Goal: Task Accomplishment & Management: Manage account settings

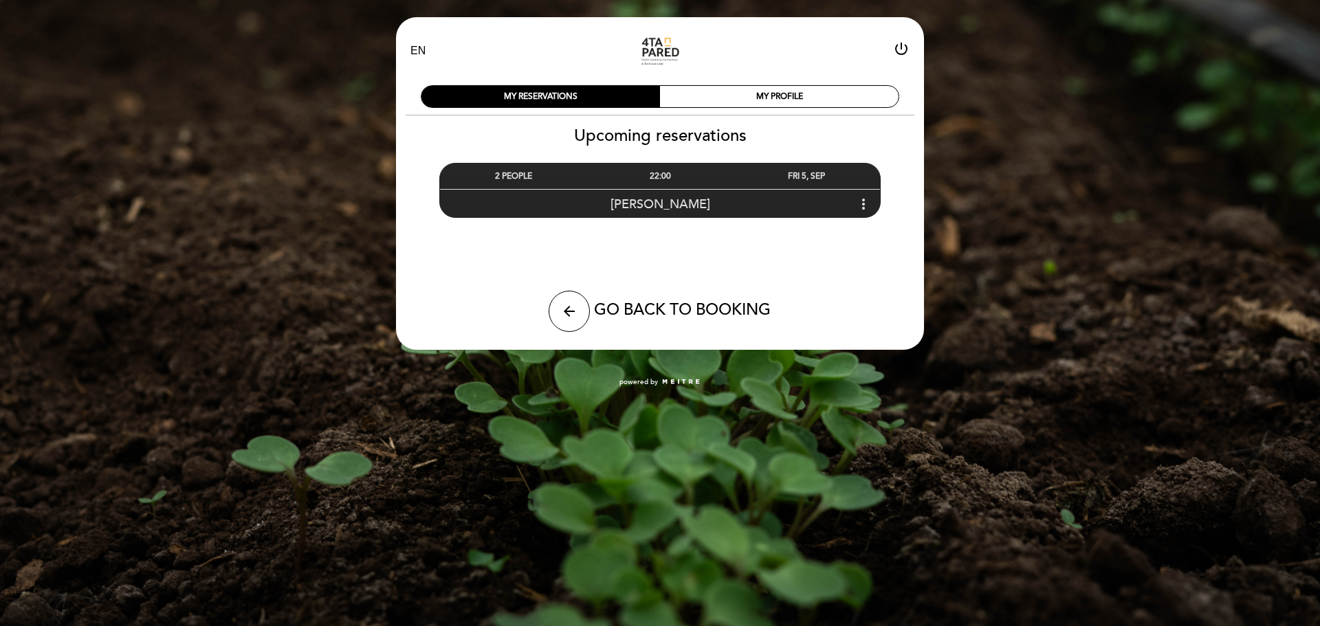
click at [863, 197] on icon "more_vert" at bounding box center [863, 204] width 16 height 16
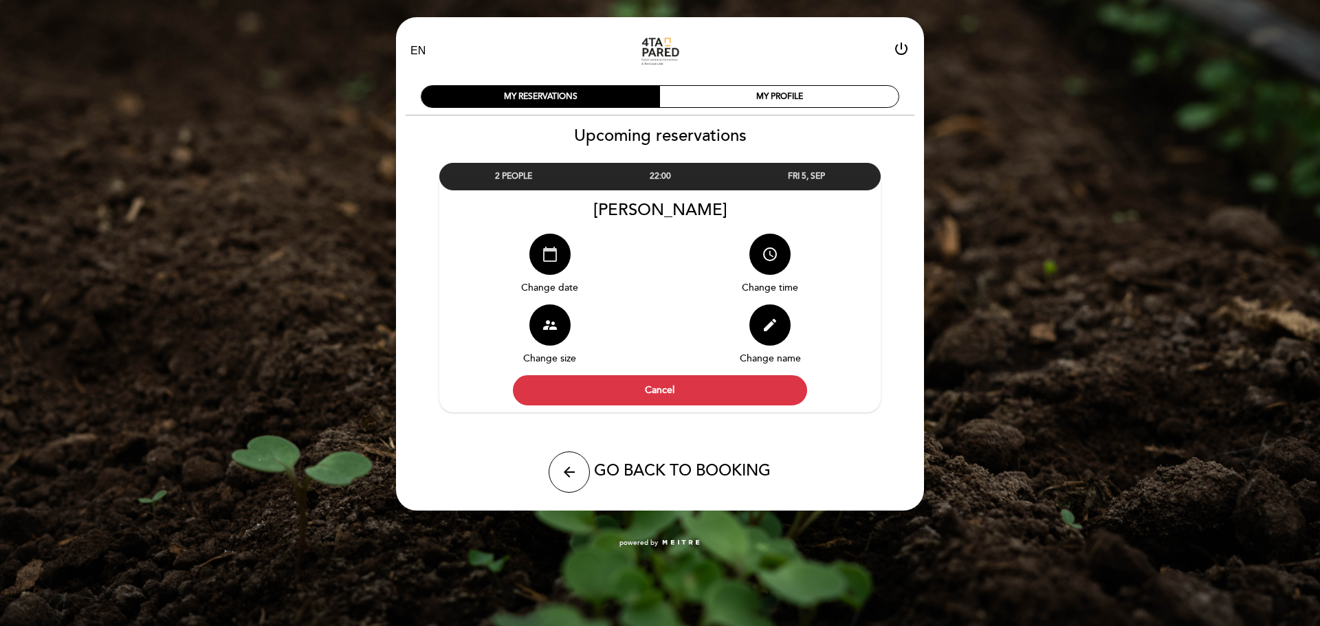
click at [555, 272] on button "calendar_today" at bounding box center [549, 254] width 41 height 41
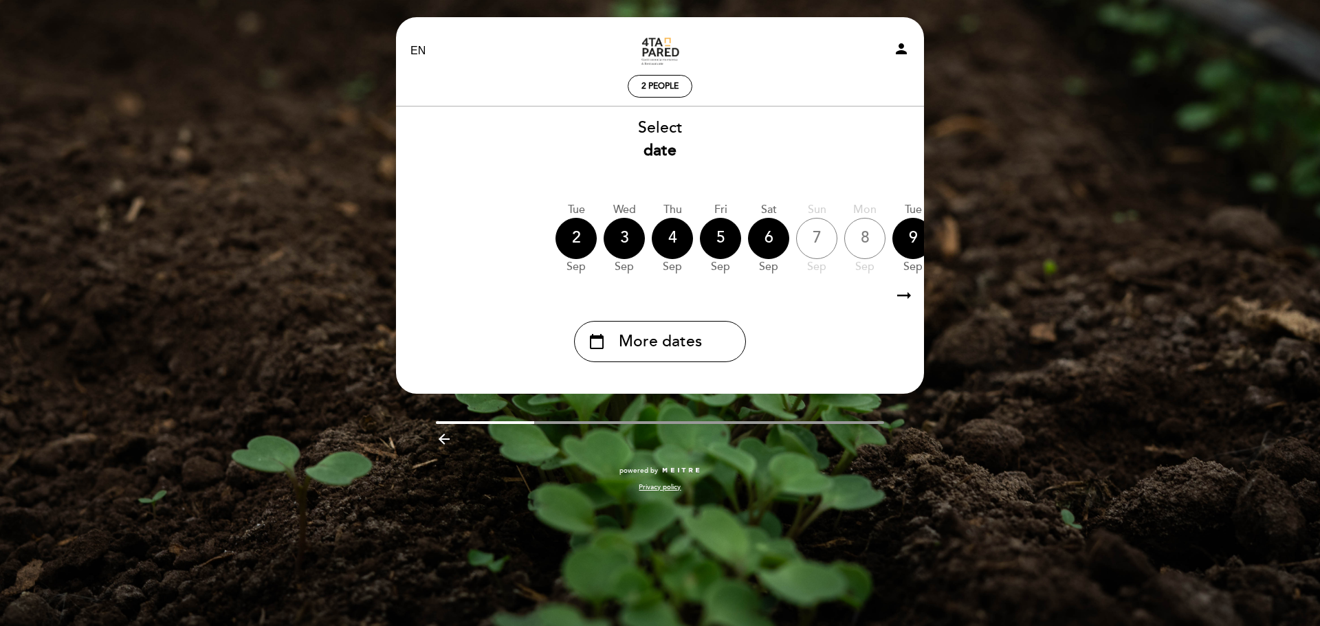
click at [900, 300] on icon "arrow_right_alt" at bounding box center [904, 296] width 21 height 30
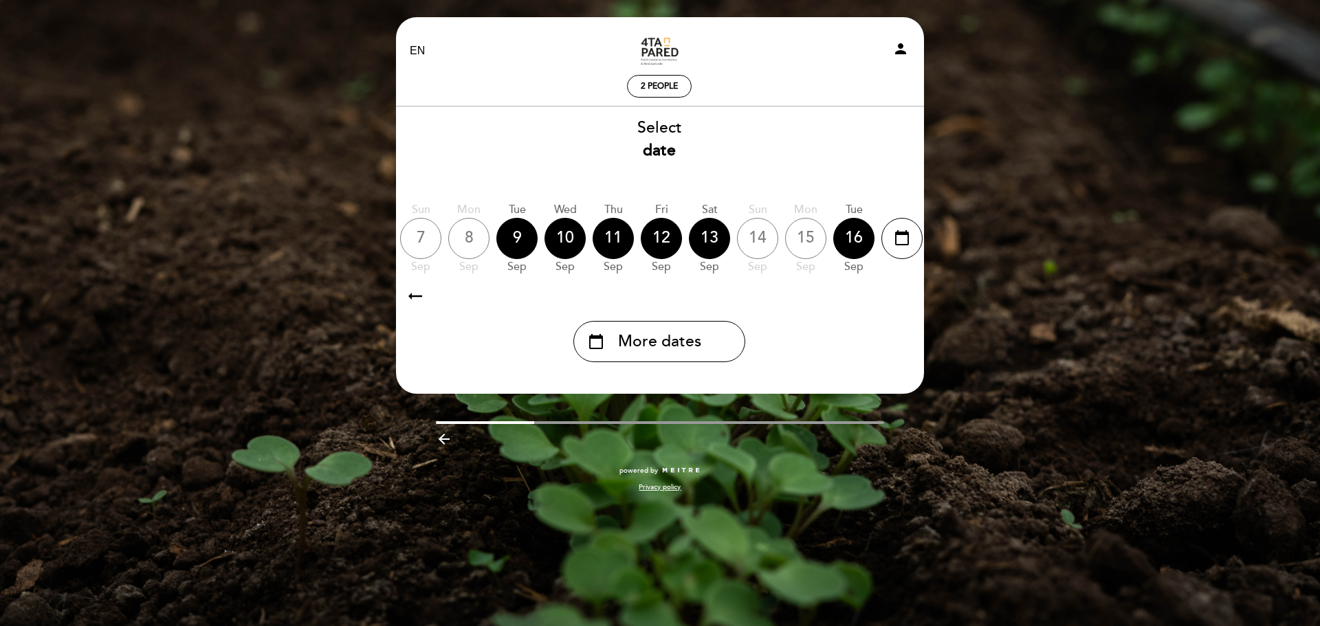
scroll to position [0, 401]
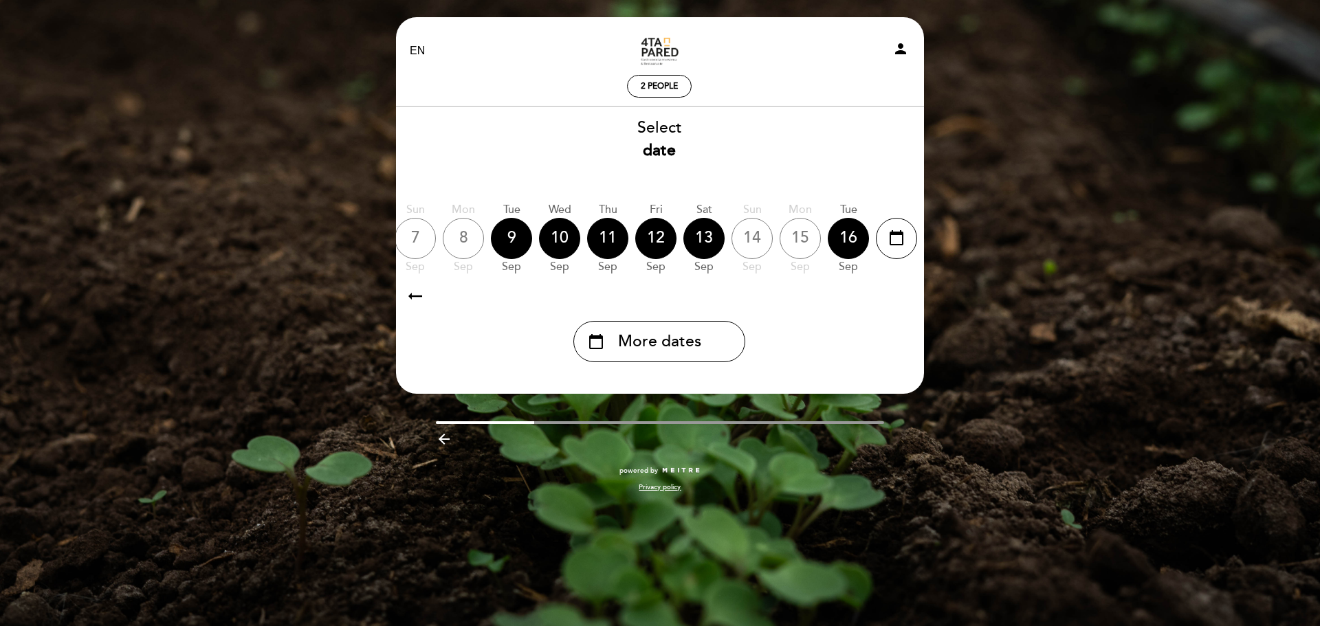
click at [412, 305] on icon "arrow_right_alt" at bounding box center [415, 296] width 21 height 30
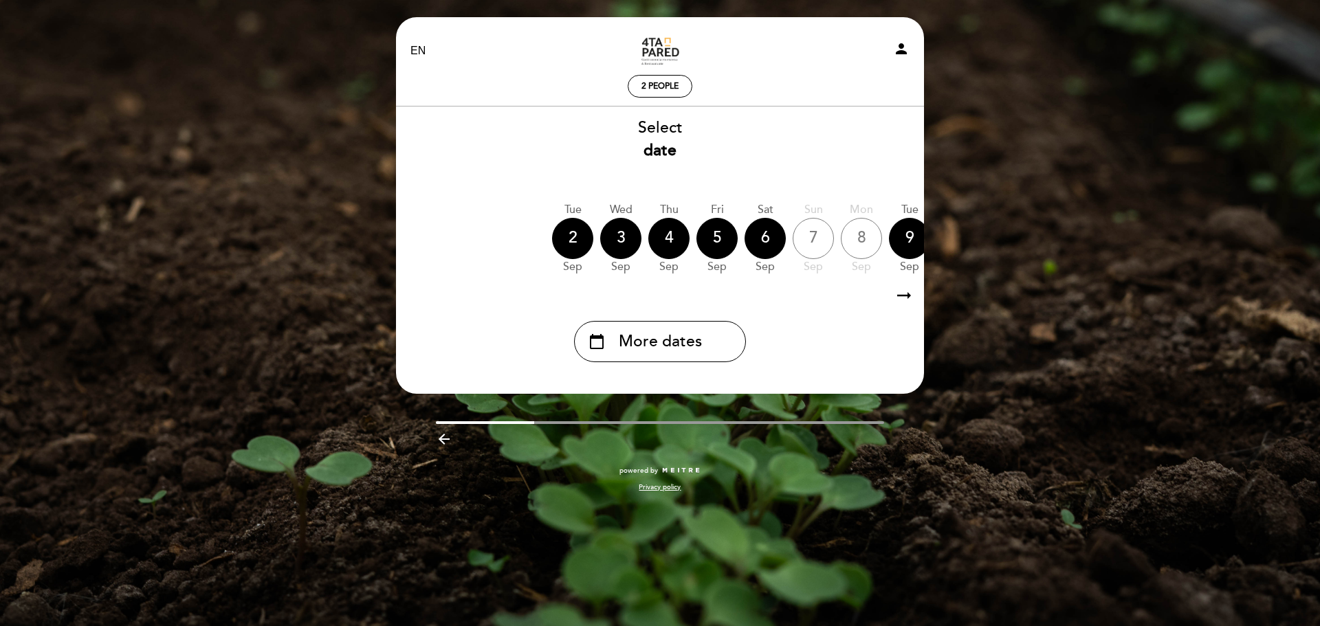
scroll to position [0, 3]
click at [902, 306] on icon "arrow_right_alt" at bounding box center [904, 296] width 21 height 30
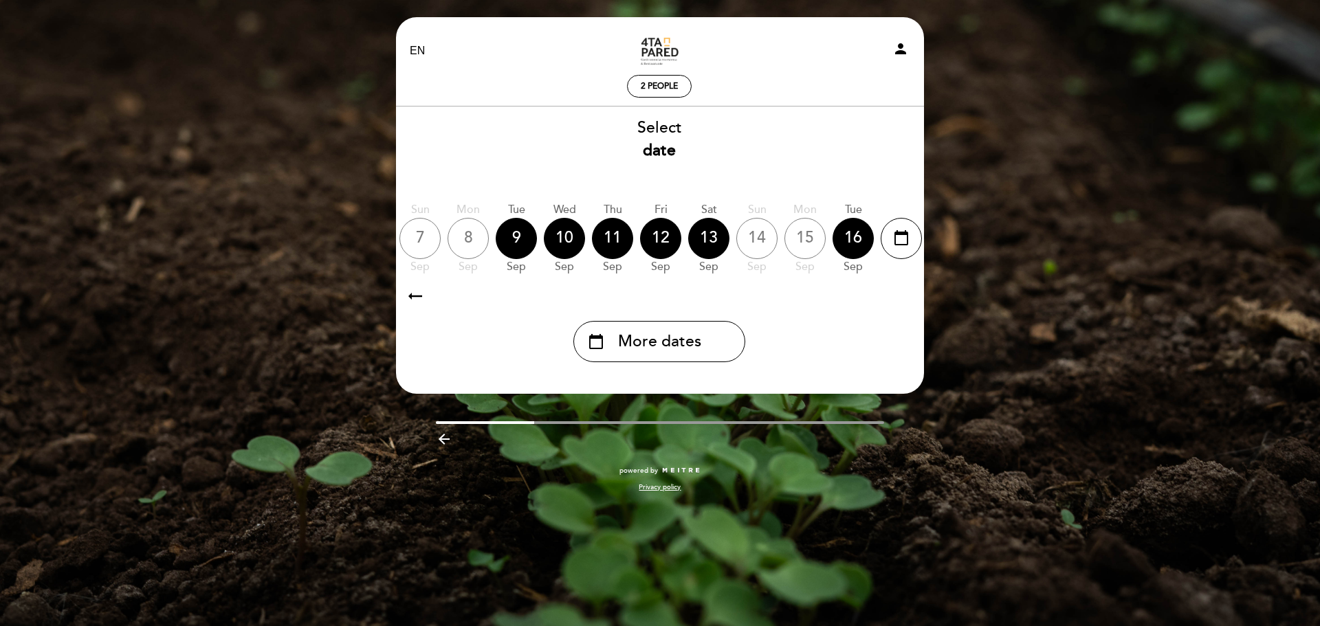
scroll to position [0, 401]
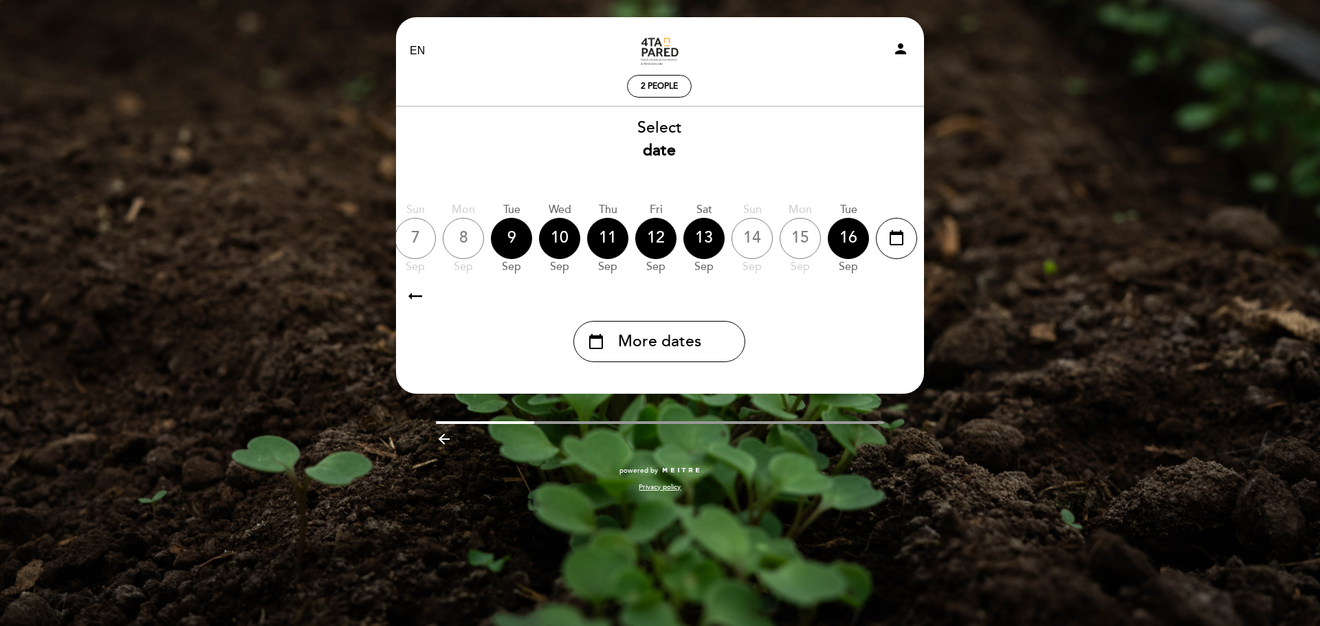
click at [414, 287] on icon "arrow_right_alt" at bounding box center [415, 296] width 21 height 30
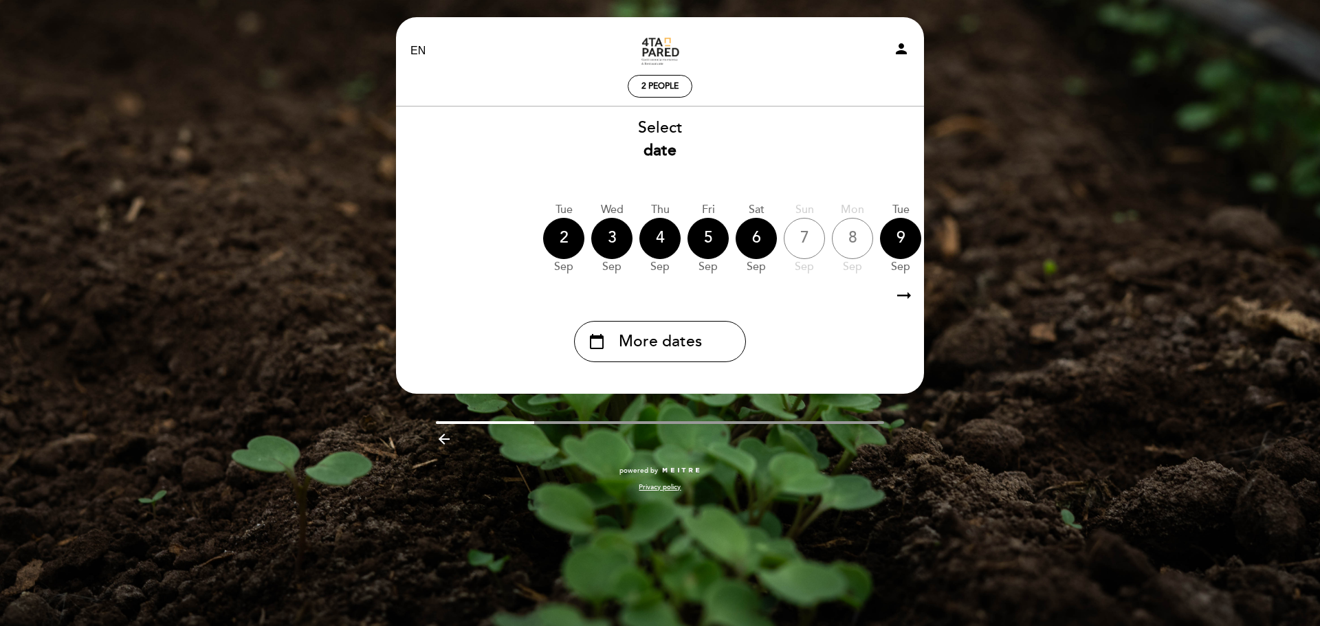
scroll to position [0, 3]
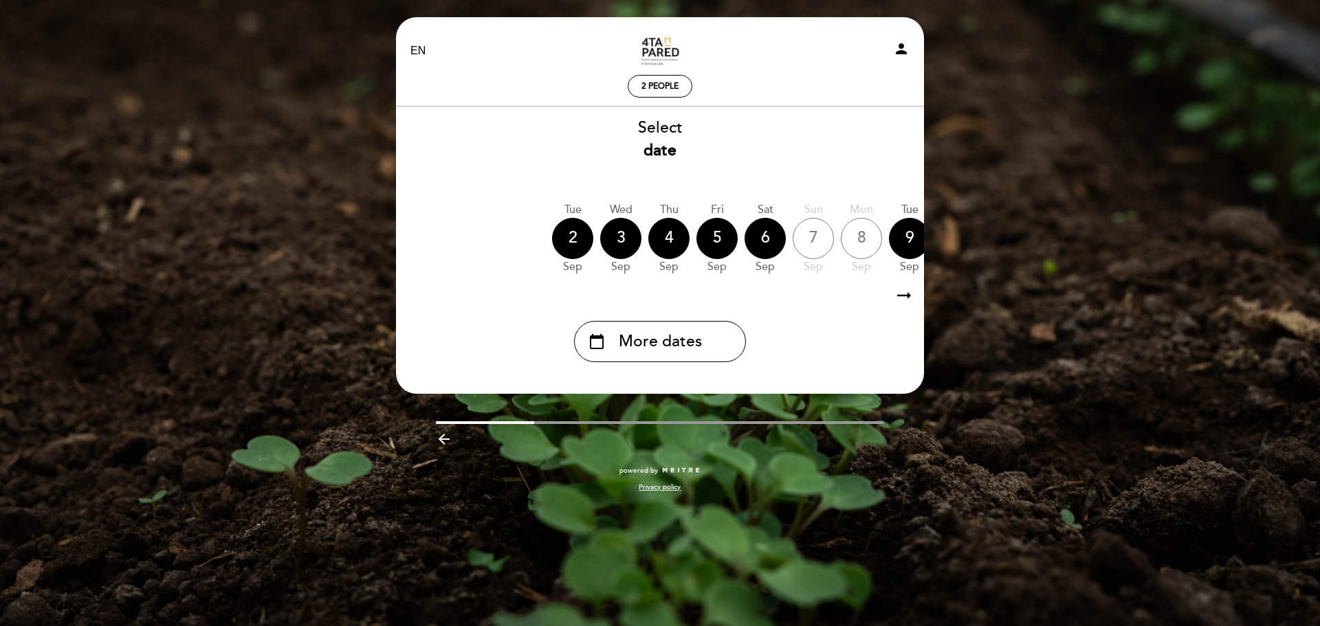
click at [414, 300] on icon "arrow_right_alt" at bounding box center [416, 296] width 21 height 30
drag, startPoint x: 598, startPoint y: 254, endPoint x: 601, endPoint y: 265, distance: 11.5
drag, startPoint x: 675, startPoint y: 212, endPoint x: 653, endPoint y: 209, distance: 22.3
click at [442, 450] on div "arrow_backward" at bounding box center [660, 441] width 449 height 21
click at [440, 446] on icon "arrow_backward" at bounding box center [444, 439] width 16 height 16
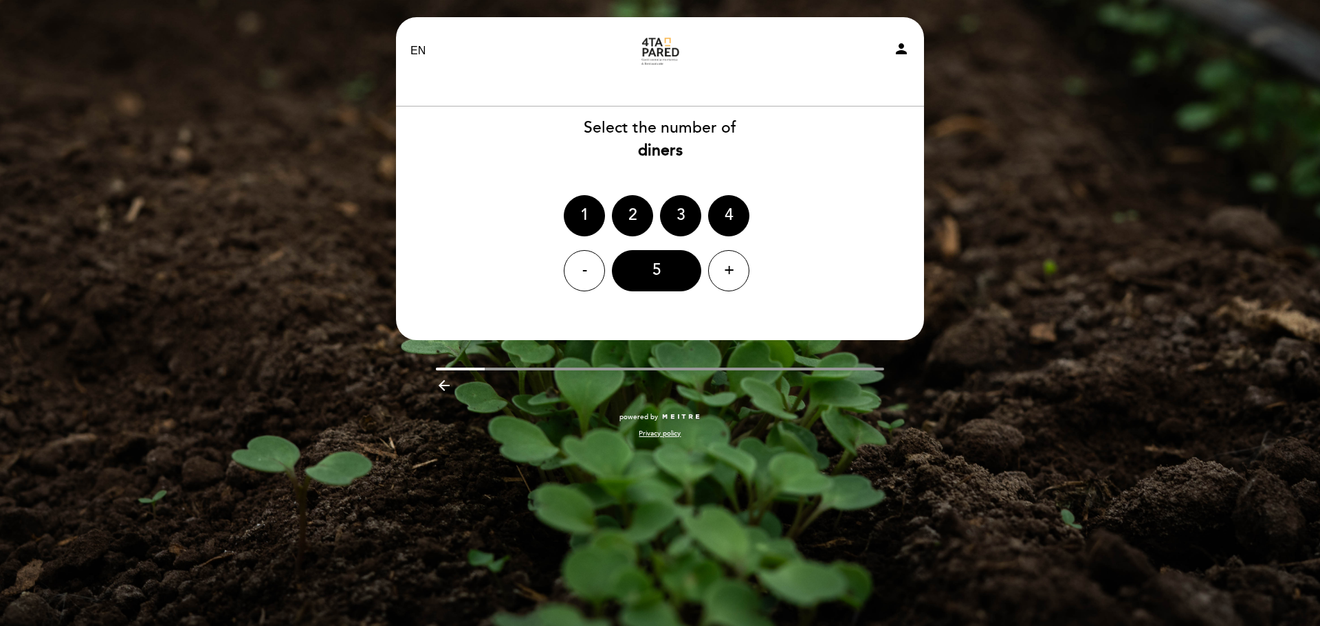
click at [444, 395] on div "arrow_backward" at bounding box center [660, 387] width 449 height 21
click at [442, 388] on icon "arrow_backward" at bounding box center [444, 385] width 16 height 16
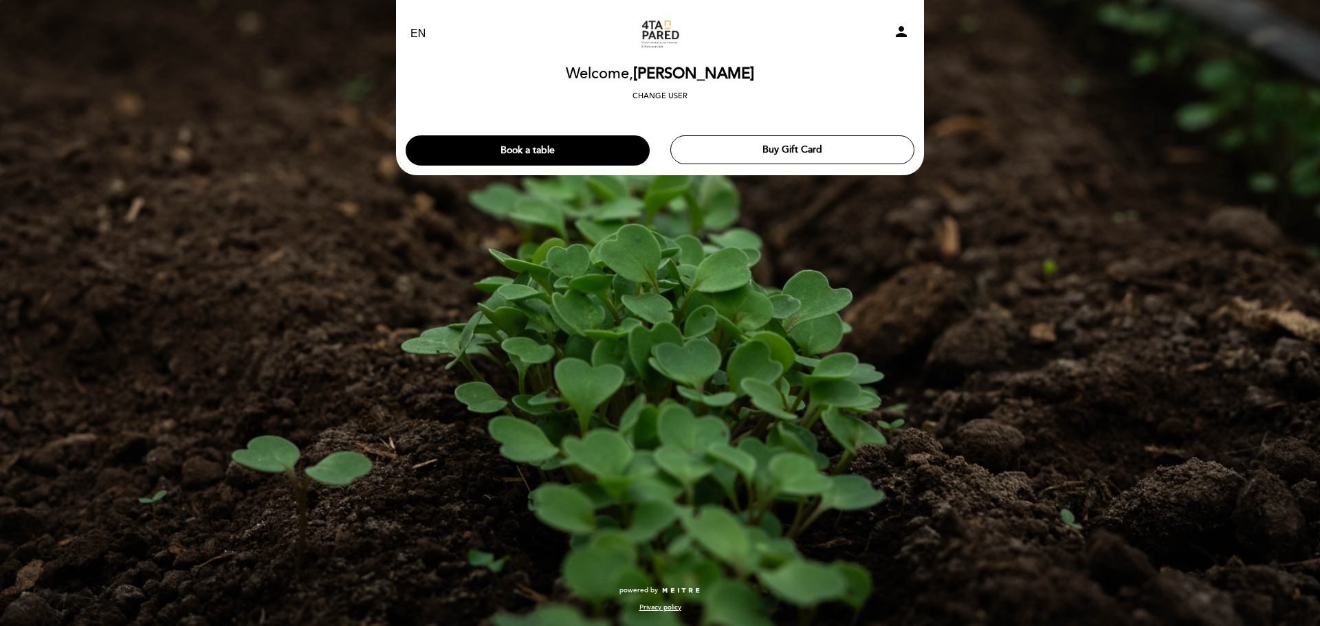
click at [696, 80] on span "[PERSON_NAME]" at bounding box center [693, 74] width 121 height 19
click at [909, 30] on div "person" at bounding box center [832, 33] width 173 height 21
click at [903, 32] on icon "person" at bounding box center [901, 31] width 16 height 16
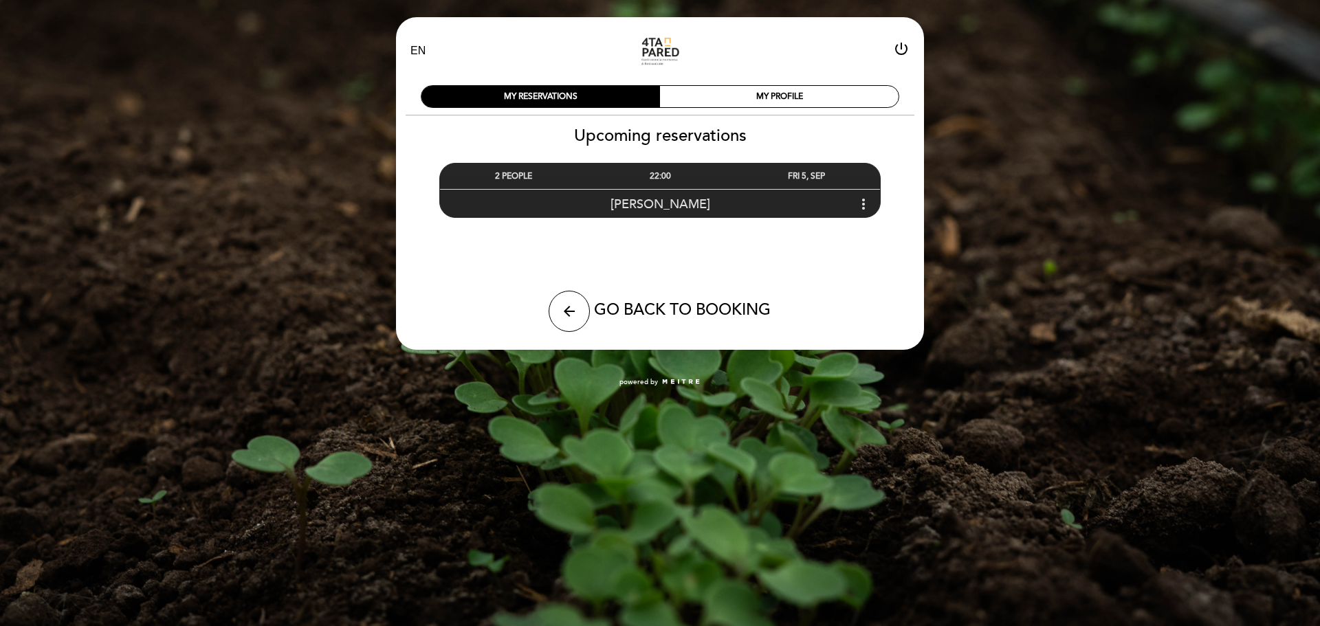
click at [862, 206] on icon "more_vert" at bounding box center [863, 204] width 16 height 16
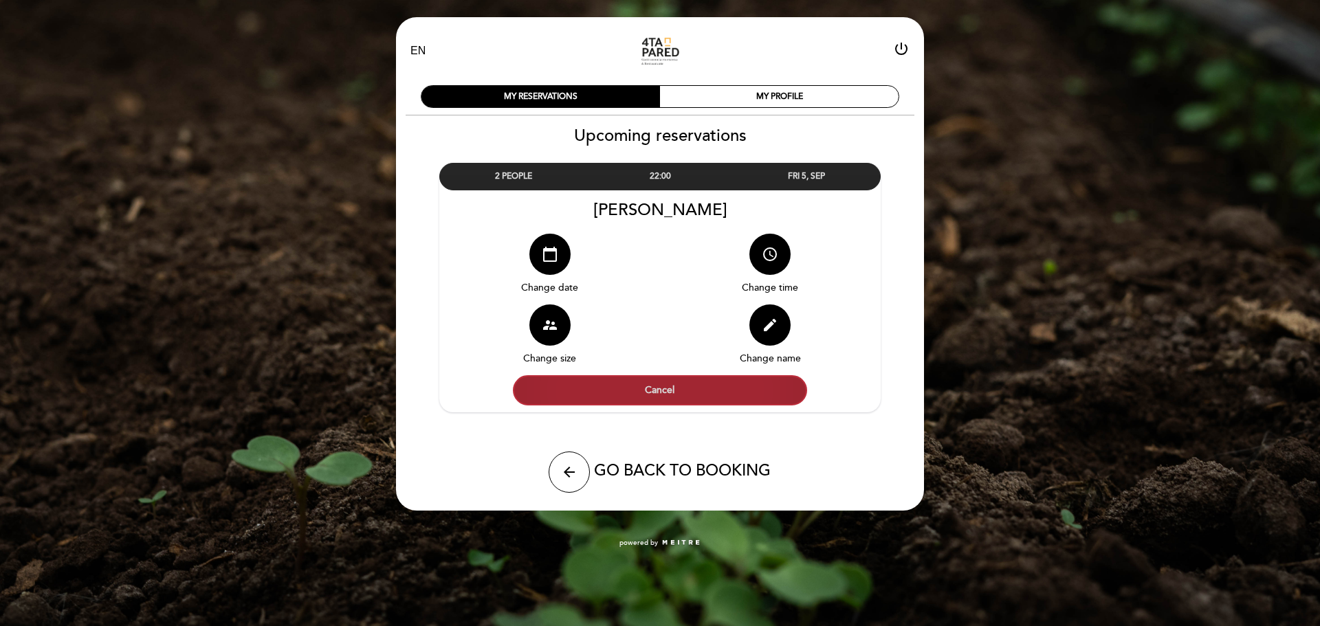
click at [686, 397] on button "Cancel" at bounding box center [660, 390] width 294 height 30
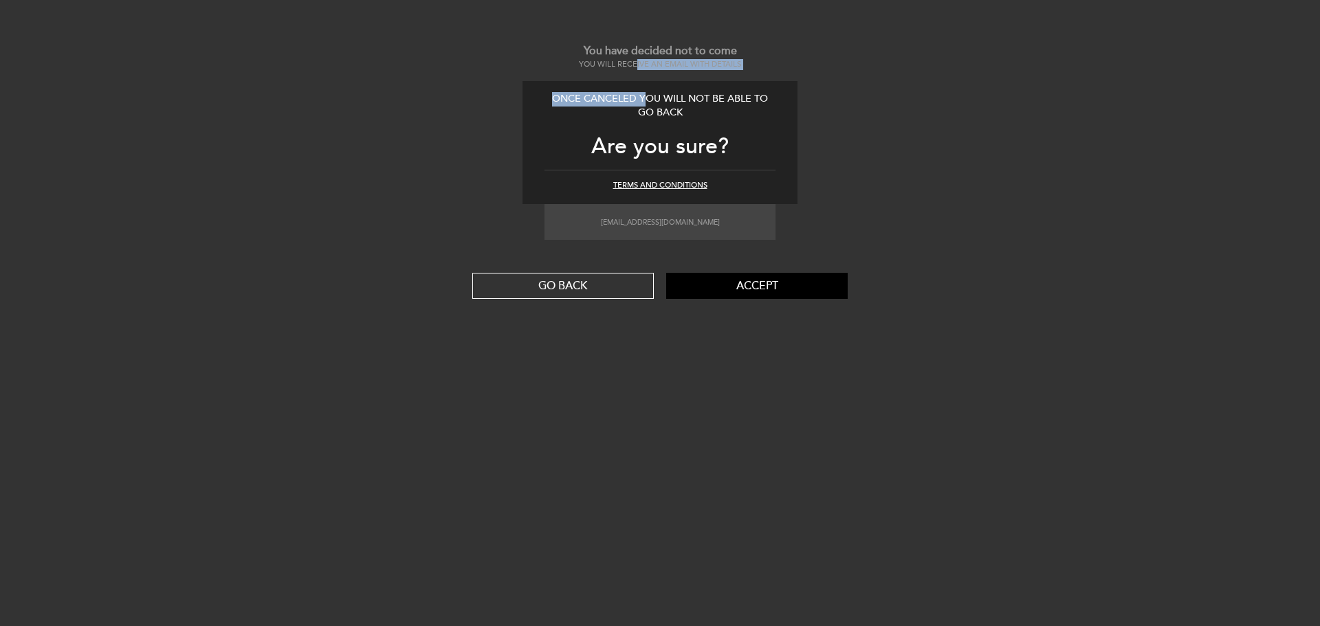
drag, startPoint x: 643, startPoint y: 77, endPoint x: 634, endPoint y: 63, distance: 16.0
click at [634, 63] on div "You have decided not to come You will receive an email with details Once cancel…" at bounding box center [660, 171] width 1320 height 256
click at [634, 63] on div "You will receive an email with details" at bounding box center [660, 64] width 1320 height 11
click at [712, 278] on button "Accept" at bounding box center [756, 286] width 181 height 26
